Goal: Transaction & Acquisition: Purchase product/service

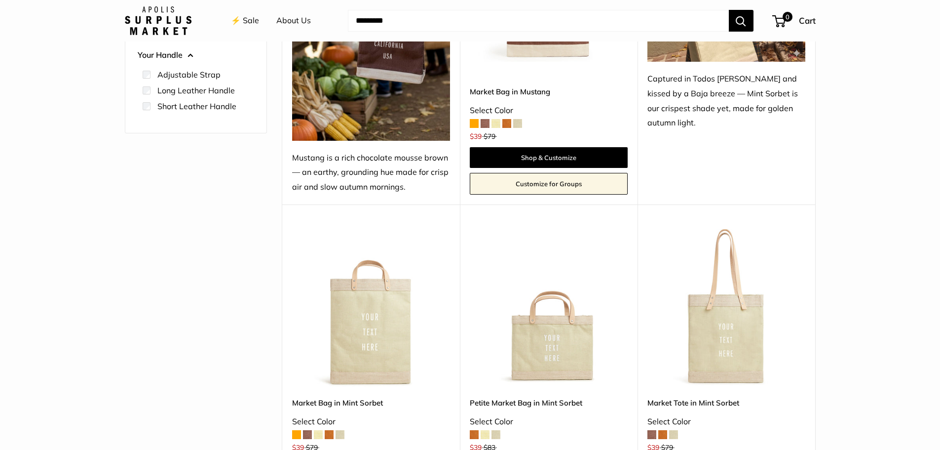
scroll to position [148, 0]
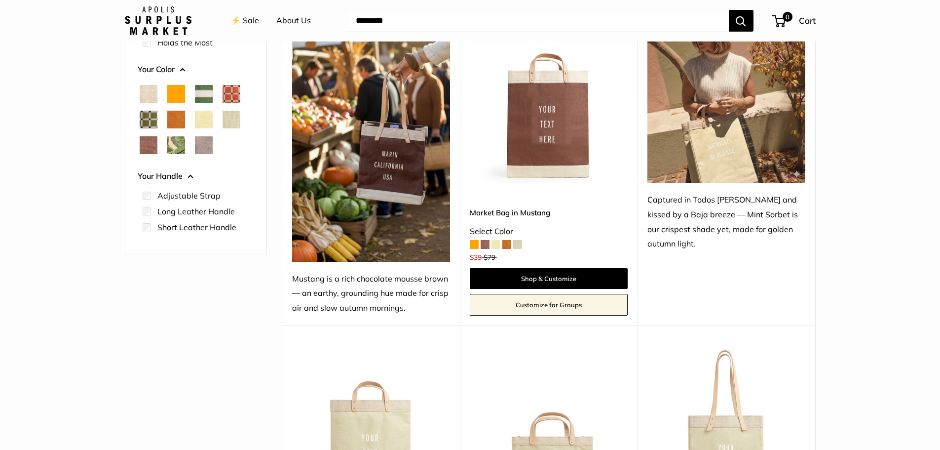
click at [472, 244] on span at bounding box center [474, 244] width 9 height 9
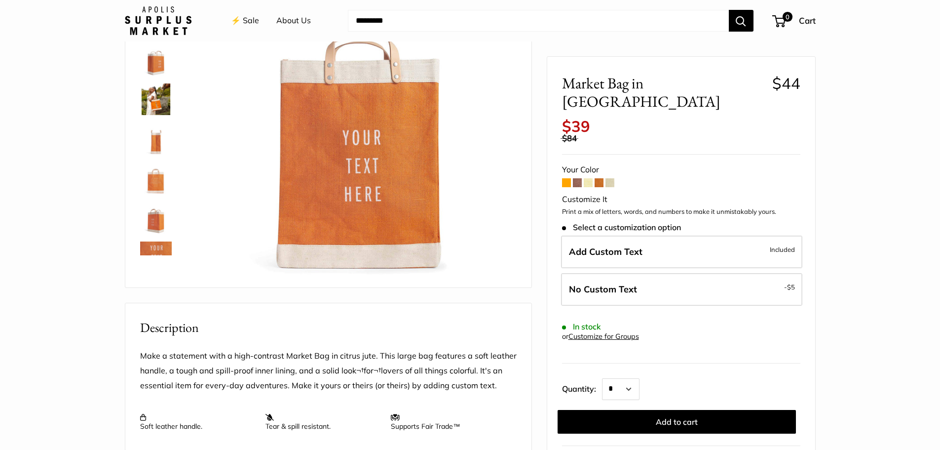
scroll to position [99, 0]
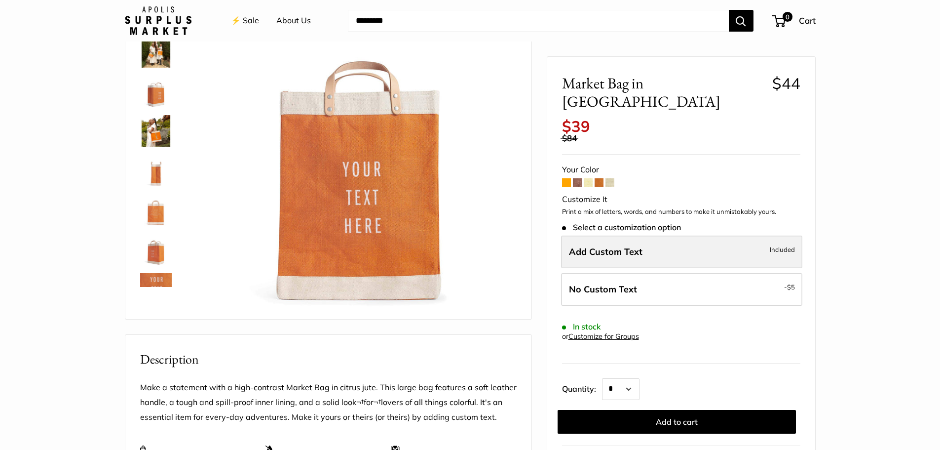
click at [670, 238] on label "Add Custom Text Included" at bounding box center [681, 251] width 241 height 33
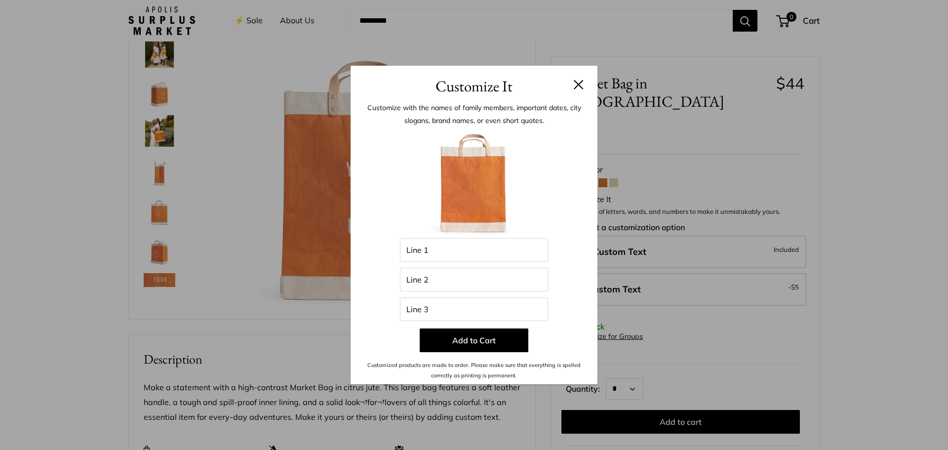
click at [574, 84] on button at bounding box center [579, 84] width 10 height 10
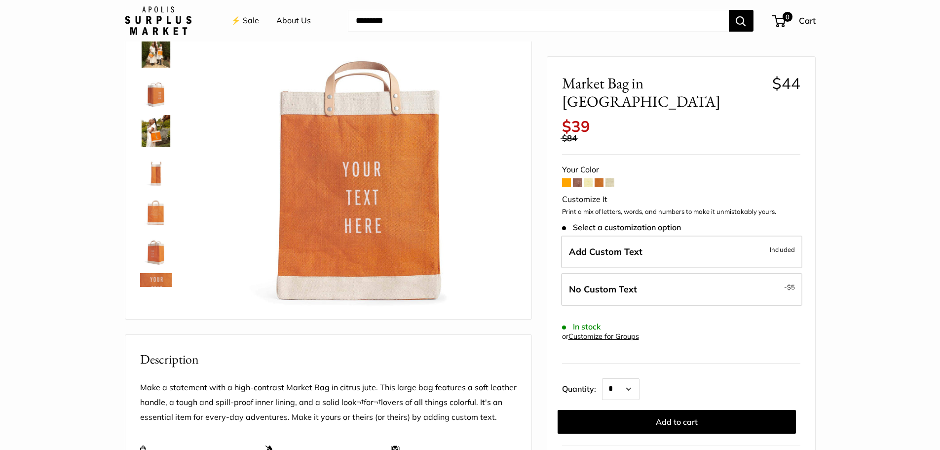
click at [149, 138] on img at bounding box center [156, 131] width 32 height 32
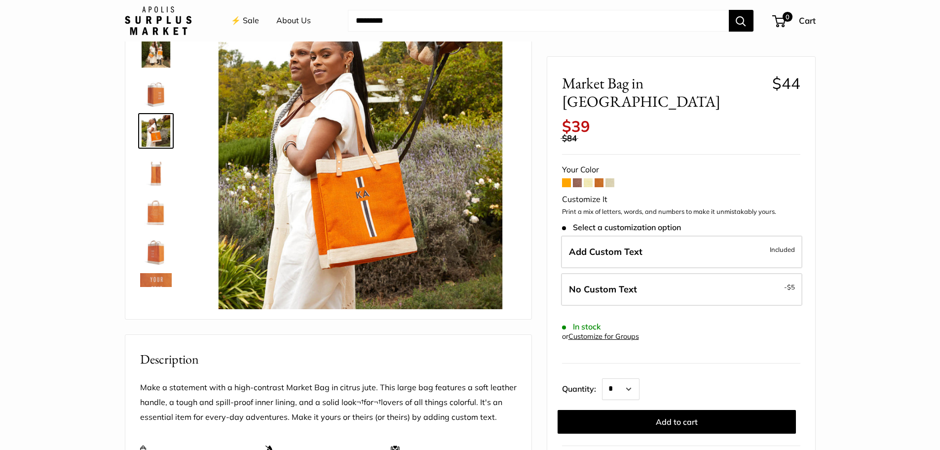
click at [156, 181] on img at bounding box center [156, 171] width 32 height 32
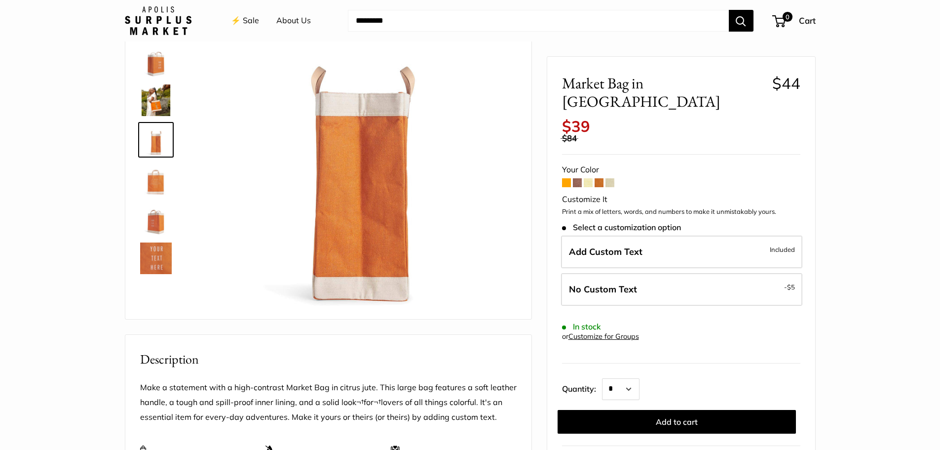
click at [155, 196] on link at bounding box center [156, 179] width 36 height 36
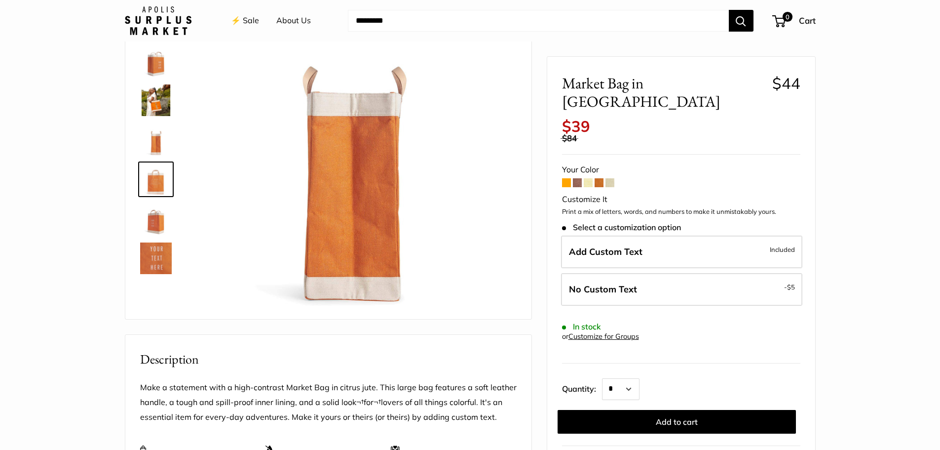
scroll to position [70, 0]
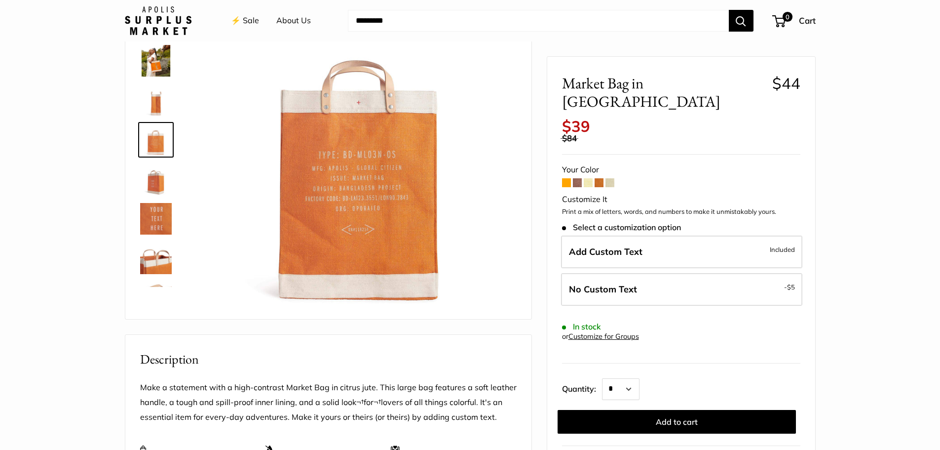
click at [150, 216] on img at bounding box center [156, 219] width 32 height 32
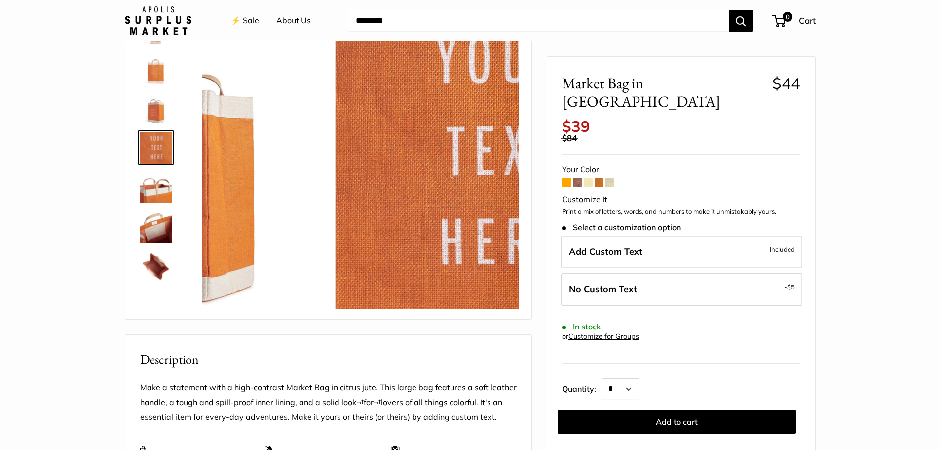
scroll to position [149, 0]
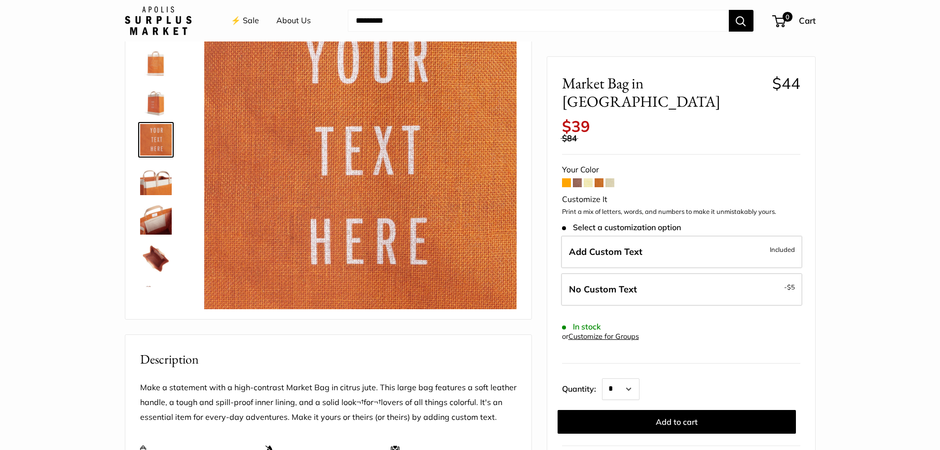
click at [152, 263] on img at bounding box center [156, 258] width 32 height 32
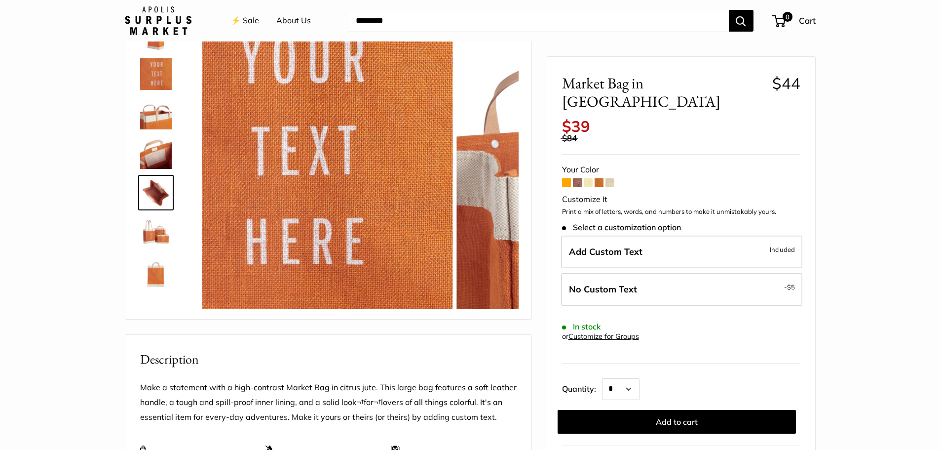
scroll to position [221, 0]
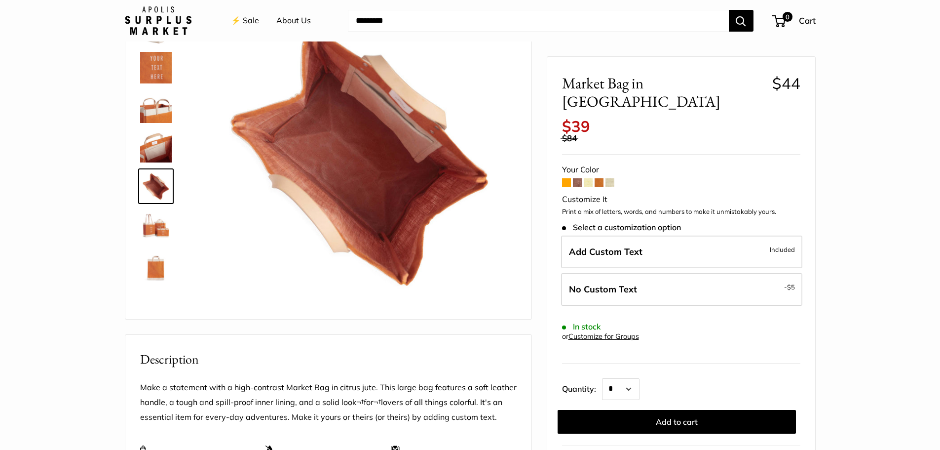
click at [155, 269] on img at bounding box center [156, 265] width 32 height 32
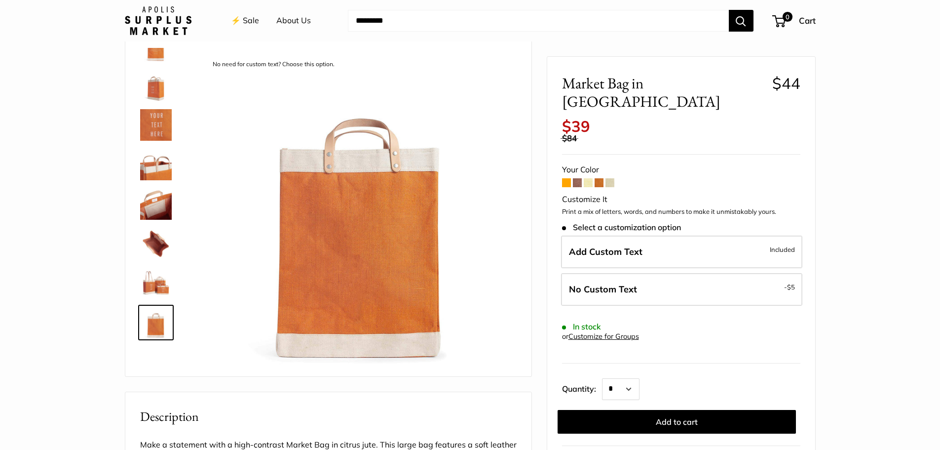
scroll to position [0, 0]
